Goal: Check status: Check status

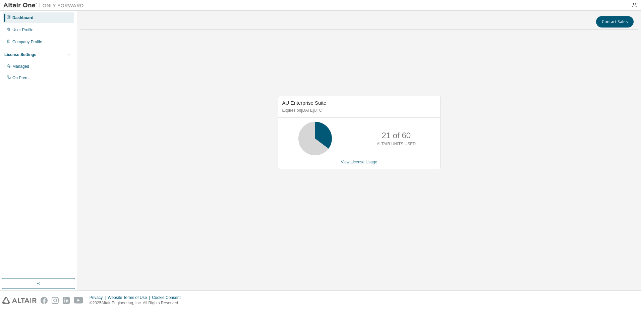
click at [353, 163] on link "View License Usage" at bounding box center [359, 162] width 37 height 5
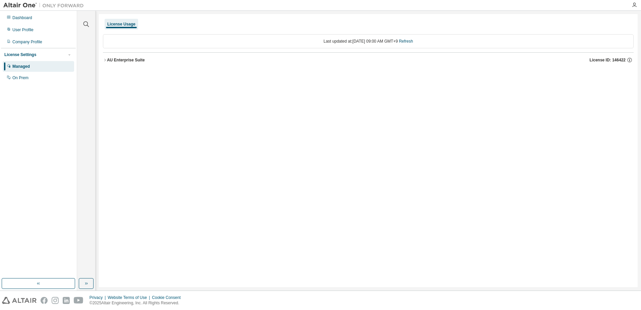
click at [105, 62] on icon "button" at bounding box center [105, 60] width 4 height 4
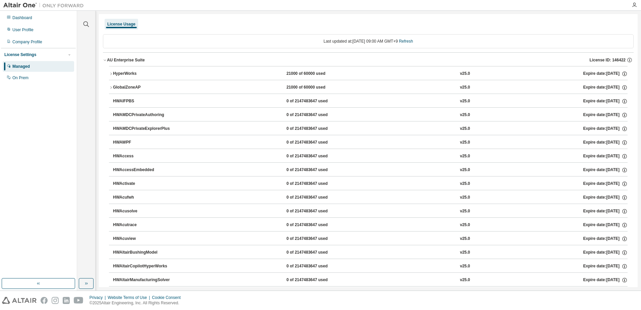
click at [117, 66] on div "HyperWorks 21000 of 60000 used v25.0 Expire date: [DATE]" at bounding box center [368, 73] width 518 height 14
click at [114, 75] on div "HyperWorks" at bounding box center [143, 74] width 60 height 6
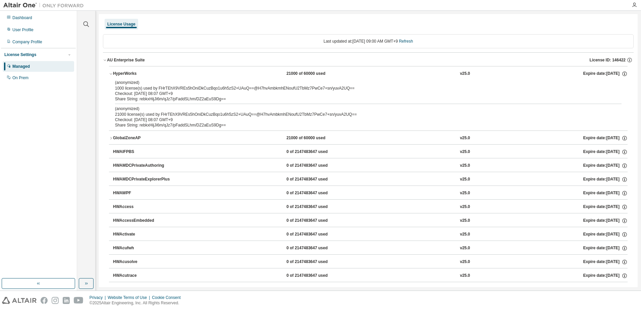
click at [114, 75] on div "HyperWorks" at bounding box center [143, 74] width 60 height 6
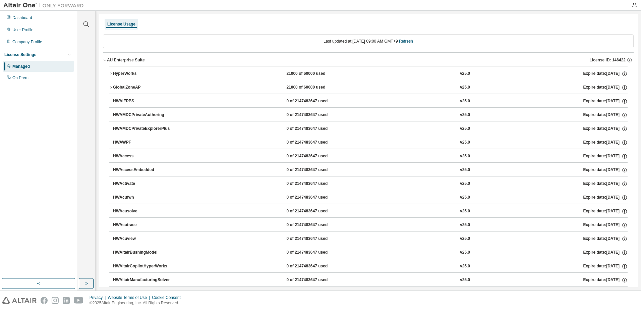
click at [30, 23] on div "Dashboard User Profile Company Profile License Settings Managed On Prem" at bounding box center [38, 48] width 75 height 72
click at [30, 22] on div "Dashboard" at bounding box center [38, 17] width 71 height 11
